Goal: Task Accomplishment & Management: Use online tool/utility

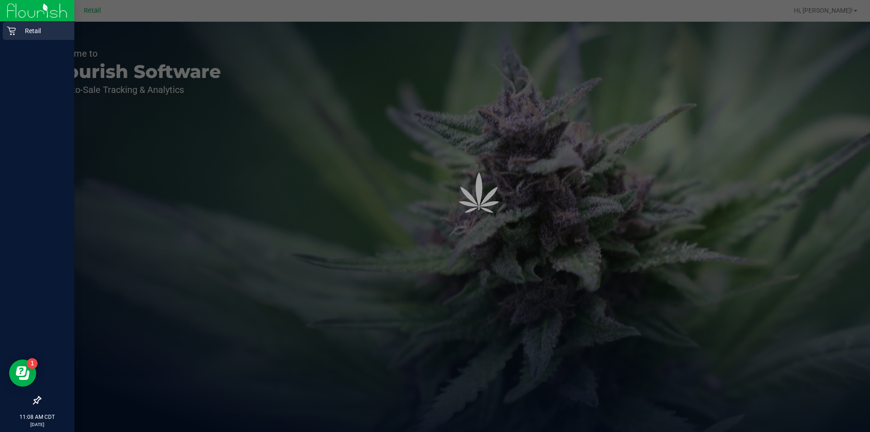
click at [34, 34] on p "Retail" at bounding box center [43, 30] width 54 height 11
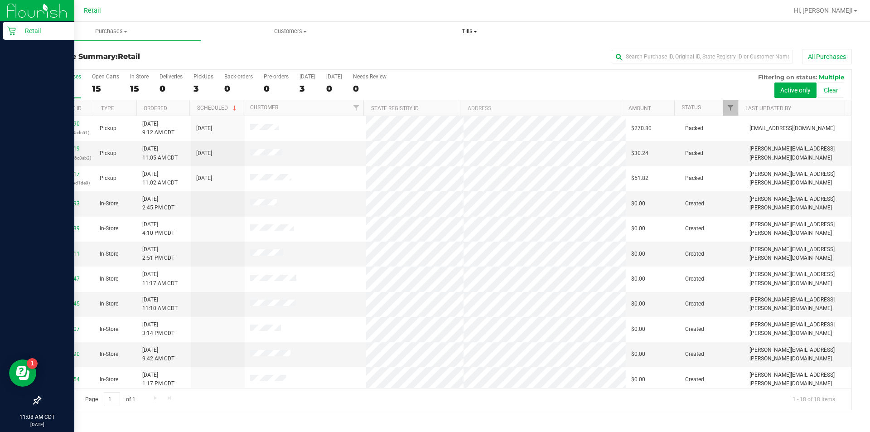
click at [476, 31] on span at bounding box center [476, 32] width 4 height 2
click at [413, 53] on span "Manage tills" at bounding box center [410, 55] width 61 height 8
